Goal: Transaction & Acquisition: Obtain resource

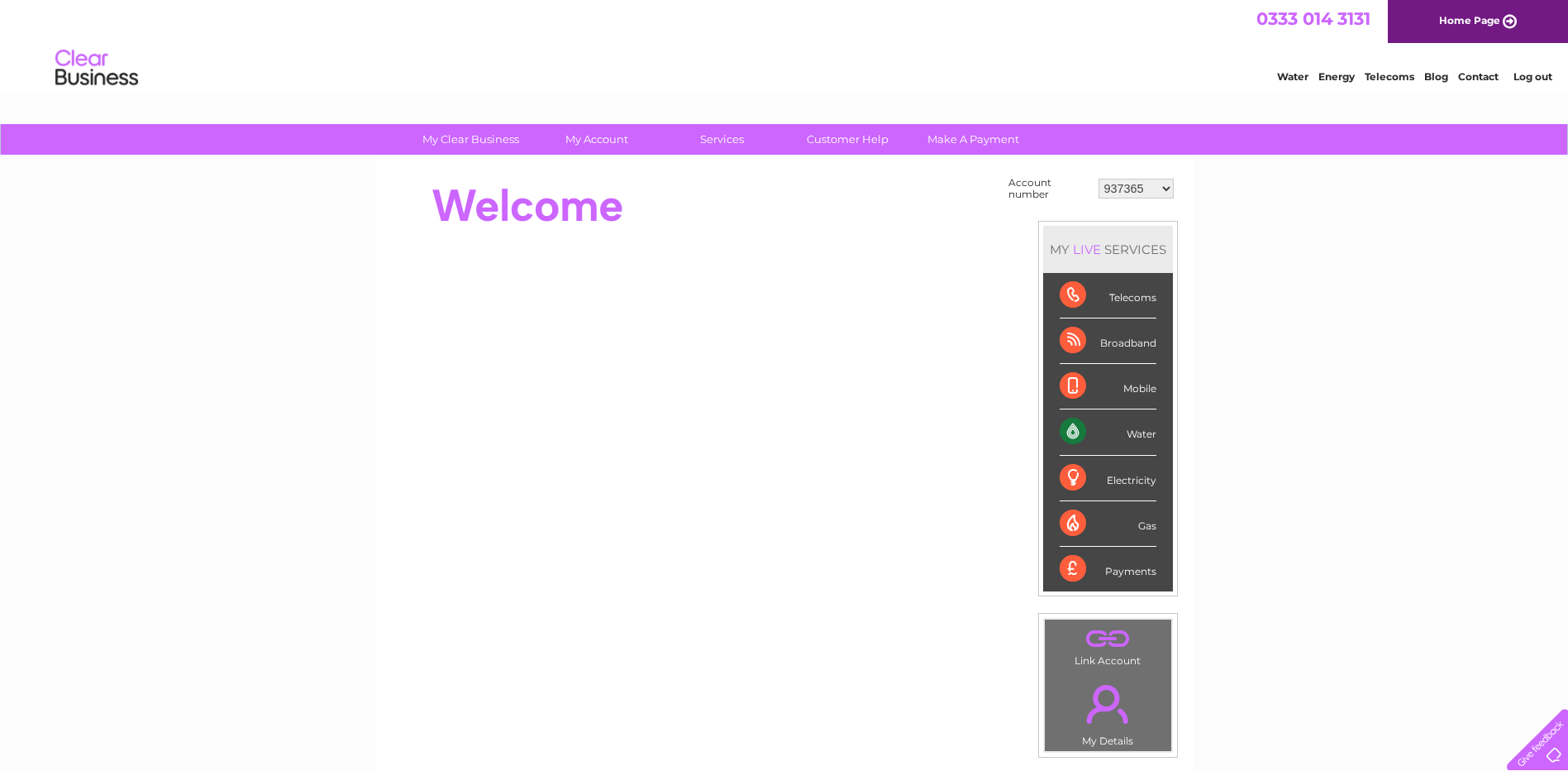
click at [1168, 190] on select "937365 1135647 1146534 30286455" at bounding box center [1136, 188] width 75 height 20
click at [1160, 192] on select "937365 1135647 1146534 30286455" at bounding box center [1136, 188] width 75 height 20
click at [1165, 191] on select "937365 1135647 1146534 30286455" at bounding box center [1136, 188] width 75 height 20
select select "30286455"
click at [1099, 179] on select "937365 1135647 1146534 30286455" at bounding box center [1136, 188] width 75 height 20
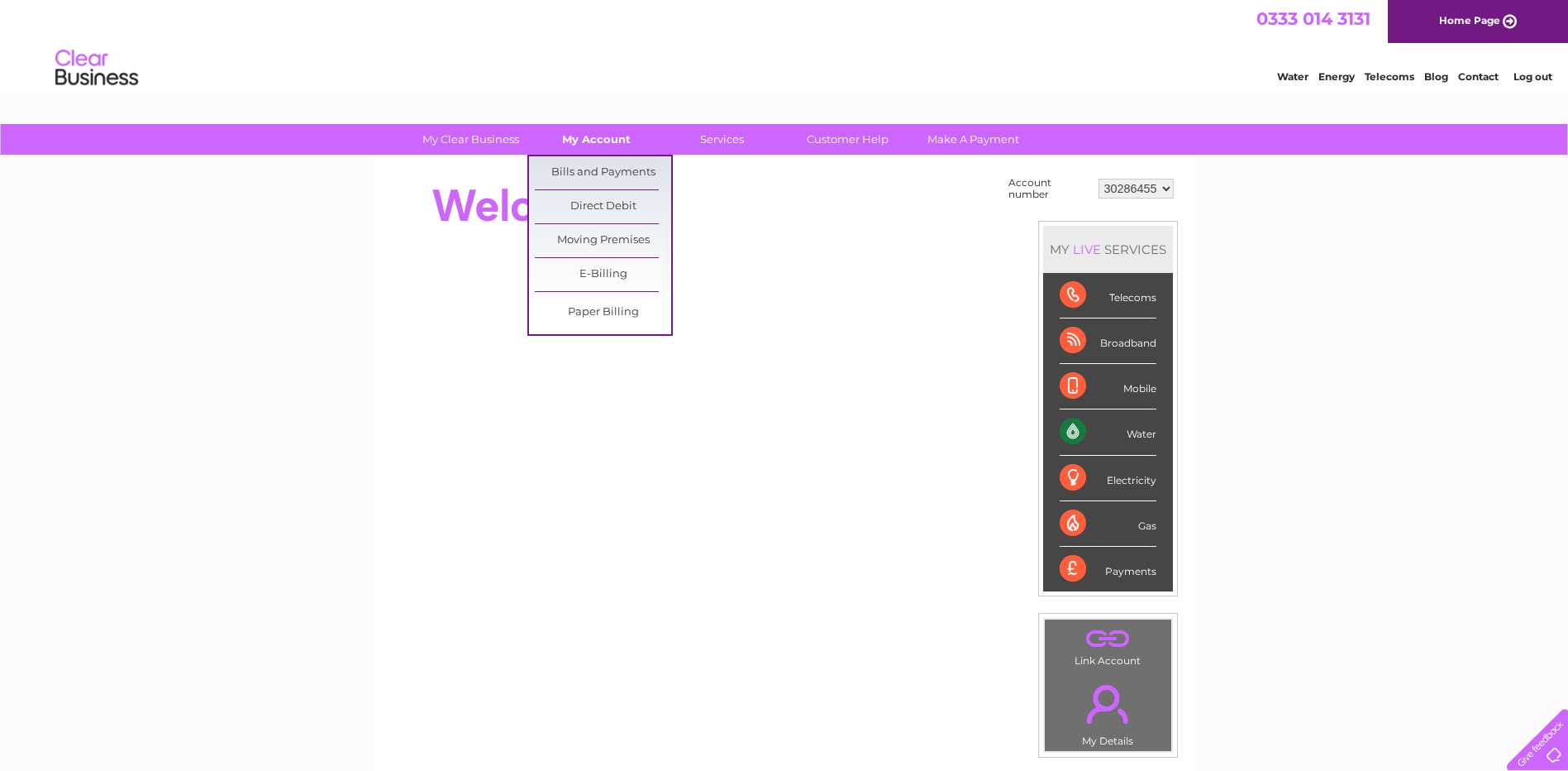
click at [598, 138] on link "My Account" at bounding box center [597, 139] width 137 height 30
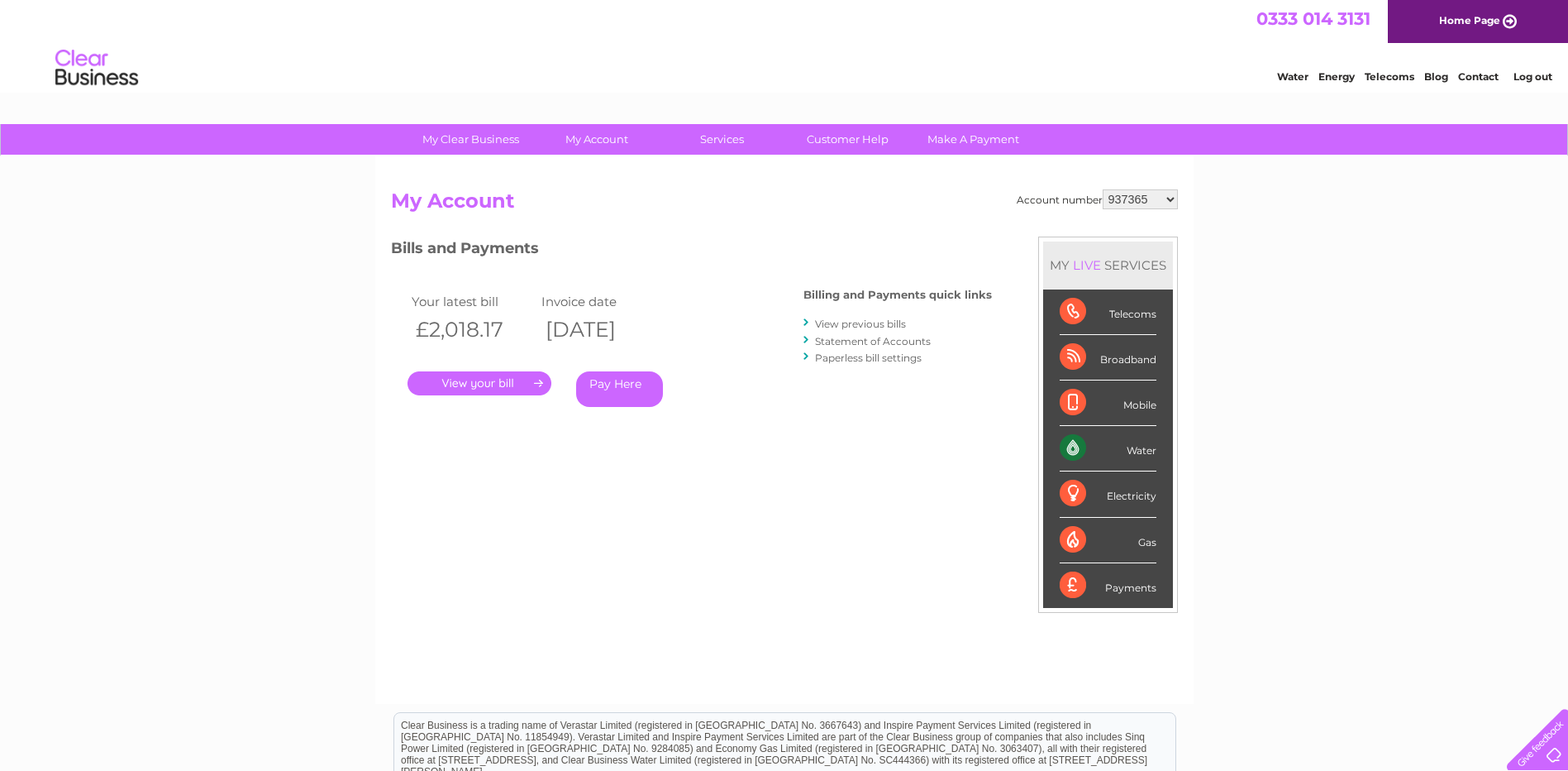
click at [1170, 199] on select "937365 1135647 1146534 30286455" at bounding box center [1140, 199] width 75 height 20
select select "30286455"
click at [1103, 189] on select "937365 1135647 1146534 30286455" at bounding box center [1140, 199] width 75 height 20
click at [499, 376] on link "." at bounding box center [479, 383] width 143 height 24
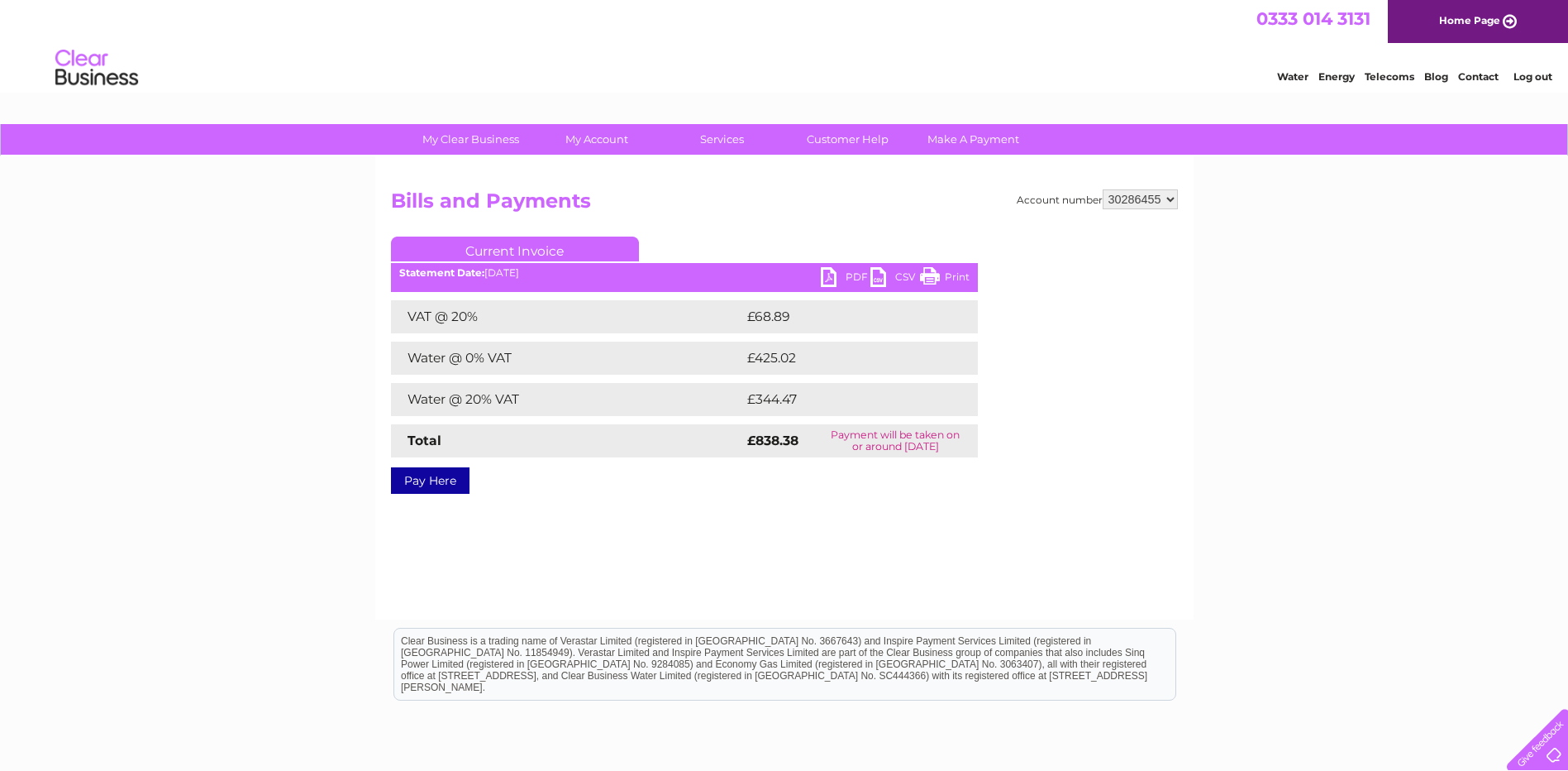
click at [847, 273] on link "PDF" at bounding box center [846, 279] width 49 height 24
